Goal: Use online tool/utility: Utilize a website feature to perform a specific function

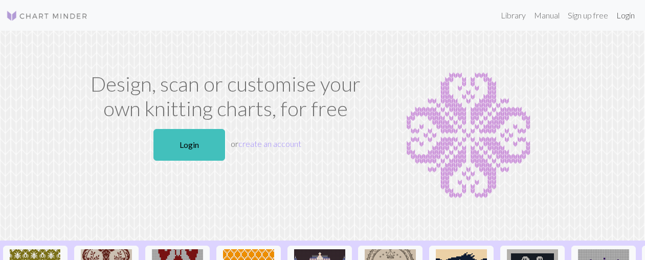
click at [632, 18] on link "Login" at bounding box center [625, 15] width 27 height 20
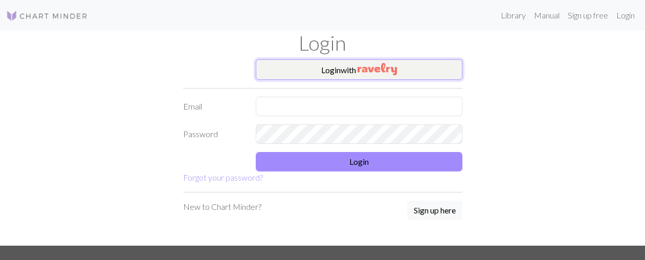
click at [432, 73] on button "Login with" at bounding box center [359, 69] width 207 height 20
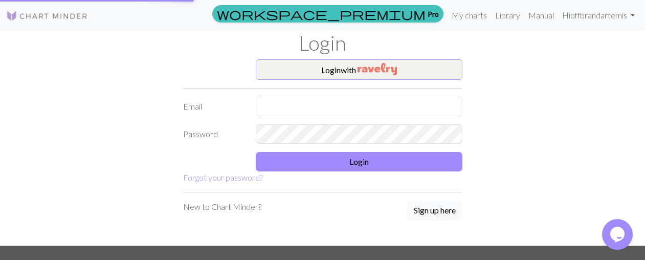
click at [406, 185] on div "Login with Email Password Login Forgot your password? New to Chart Minder? Sign…" at bounding box center [322, 152] width 291 height 186
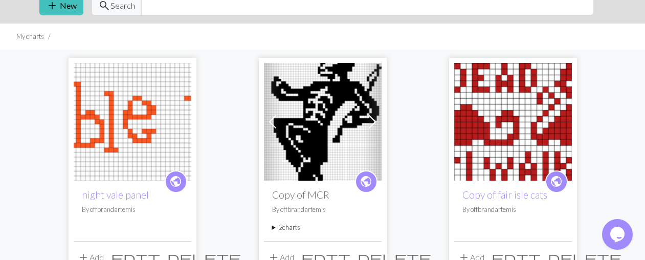
scroll to position [40, 0]
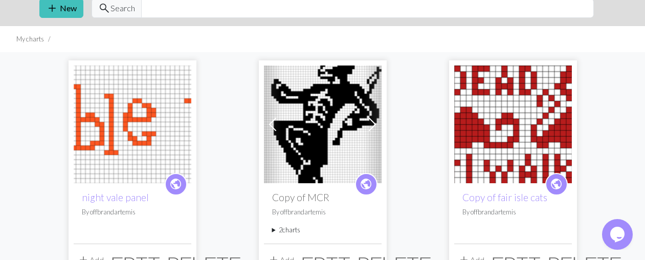
click at [113, 149] on img at bounding box center [133, 124] width 118 height 118
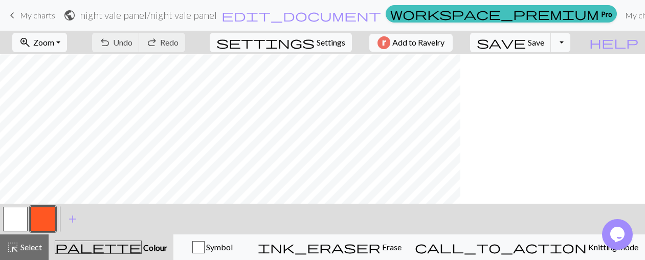
scroll to position [152, 0]
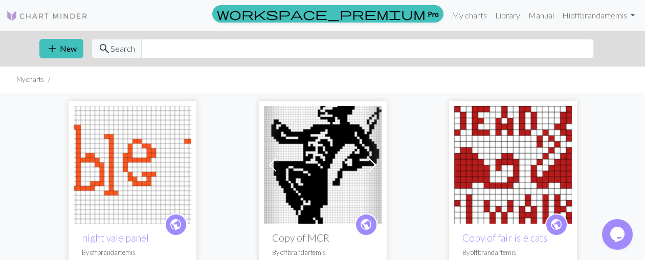
click at [145, 176] on img at bounding box center [133, 165] width 118 height 118
